Goal: Find specific page/section

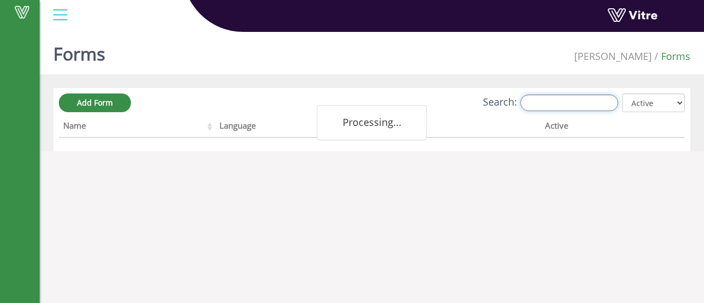
click at [556, 106] on input "Search:" at bounding box center [569, 103] width 98 height 16
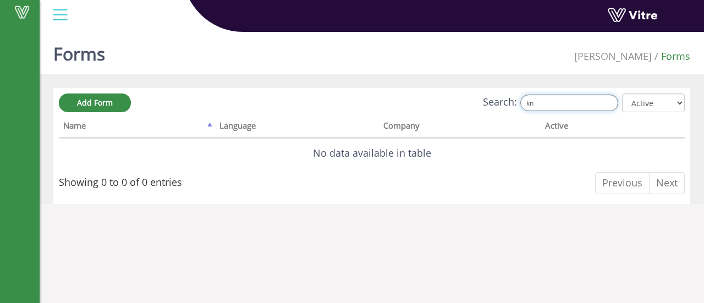
type input "k"
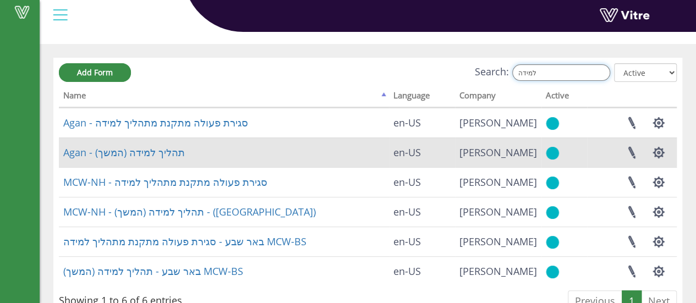
scroll to position [55, 0]
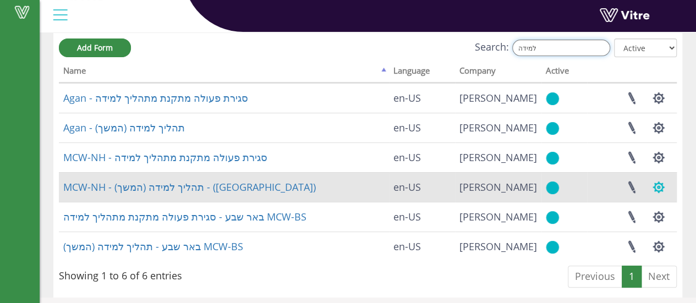
type input "למידה"
click at [661, 188] on button "button" at bounding box center [657, 187] width 27 height 29
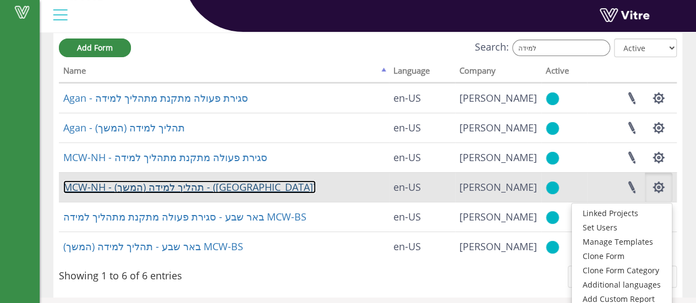
click at [172, 186] on link "MCW-NH - תהליך למידה (המשך) - ([GEOGRAPHIC_DATA])" at bounding box center [189, 186] width 252 height 13
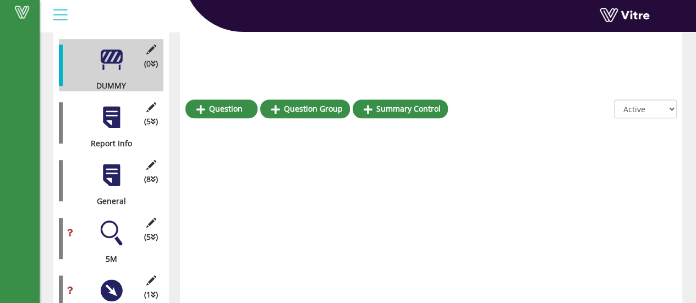
scroll to position [220, 0]
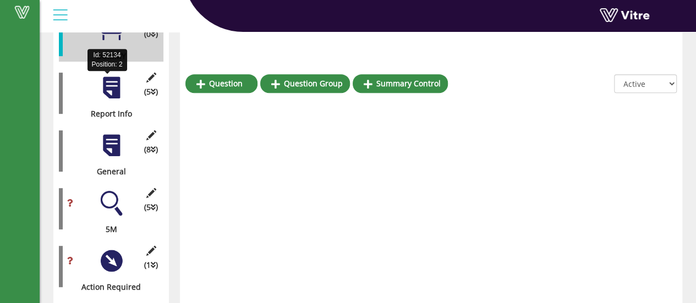
click at [131, 108] on div "Report Info" at bounding box center [107, 113] width 96 height 11
click at [111, 75] on div at bounding box center [111, 87] width 25 height 25
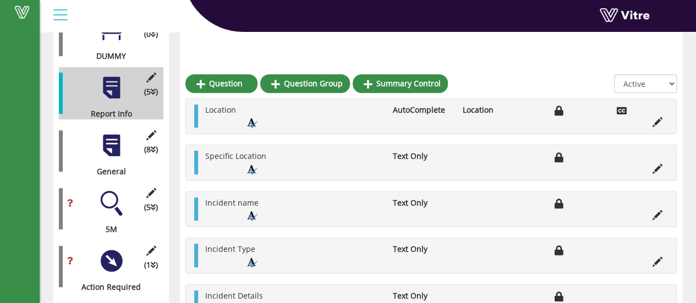
click at [117, 133] on div at bounding box center [111, 145] width 25 height 25
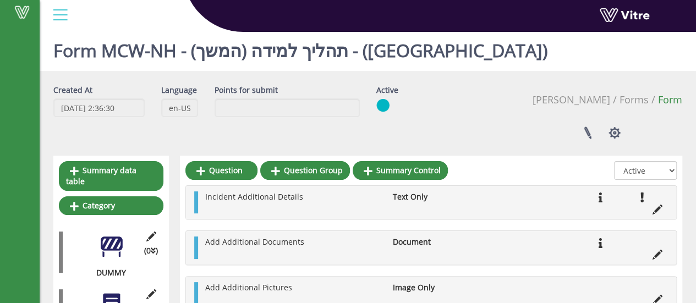
scroll to position [0, 0]
